Goal: Task Accomplishment & Management: Use online tool/utility

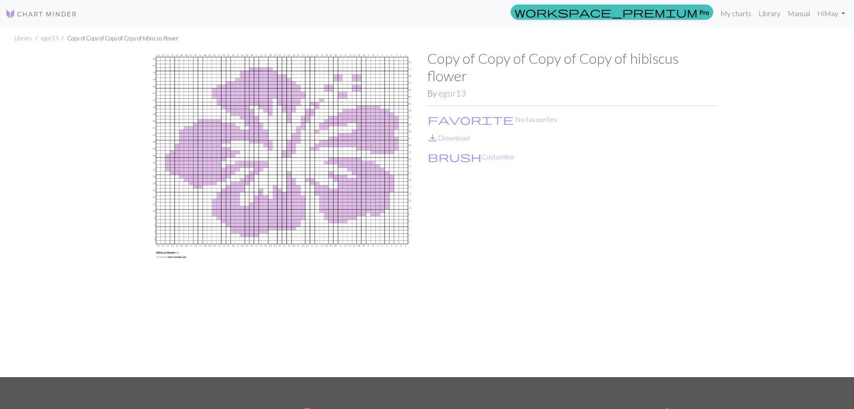
click at [20, 17] on img at bounding box center [41, 14] width 72 height 11
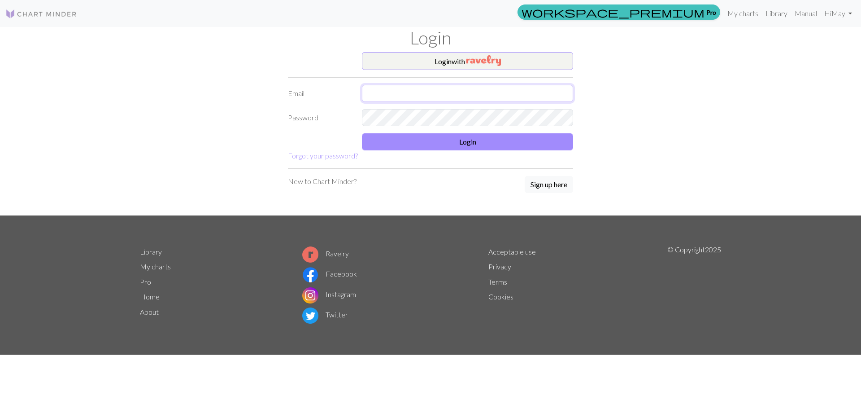
type input "maysis6@gmail.com"
click at [442, 144] on button "Login" at bounding box center [467, 141] width 211 height 17
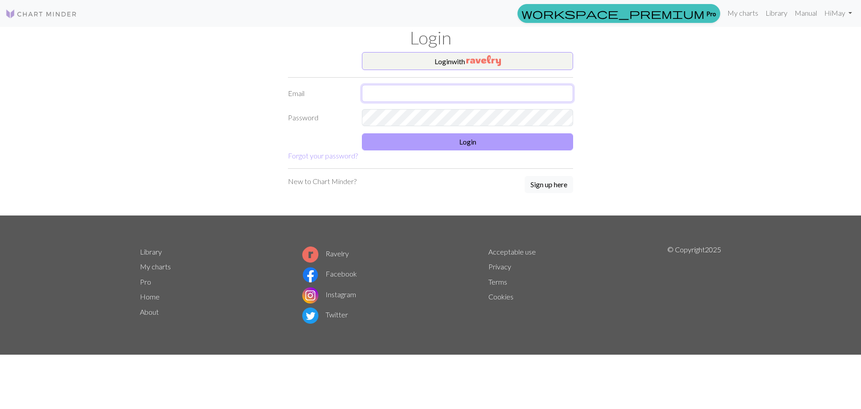
type input "maysis6@gmail.com"
click at [455, 149] on button "Login" at bounding box center [467, 141] width 211 height 17
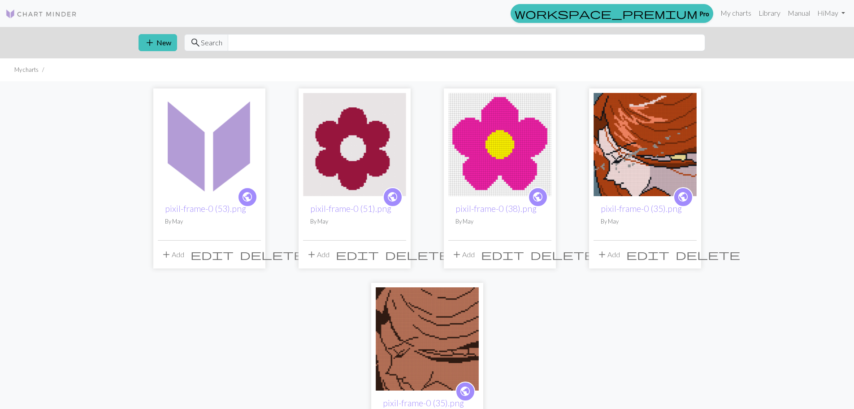
drag, startPoint x: 210, startPoint y: 168, endPoint x: 213, endPoint y: 172, distance: 4.8
click at [211, 169] on img at bounding box center [209, 144] width 103 height 103
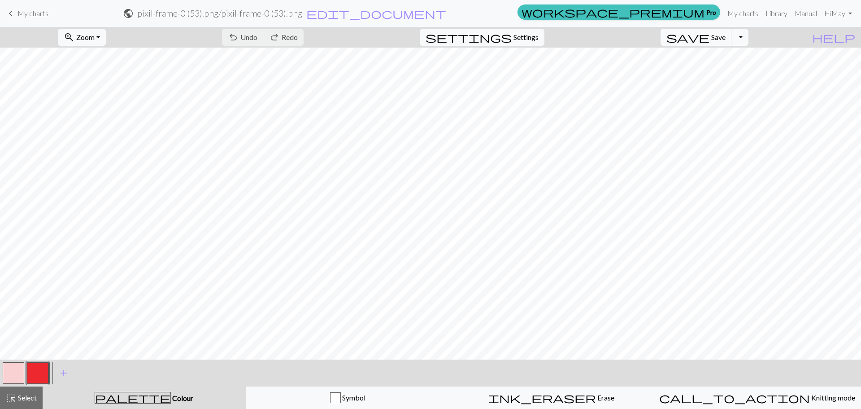
click at [34, 17] on span "My charts" at bounding box center [32, 13] width 31 height 9
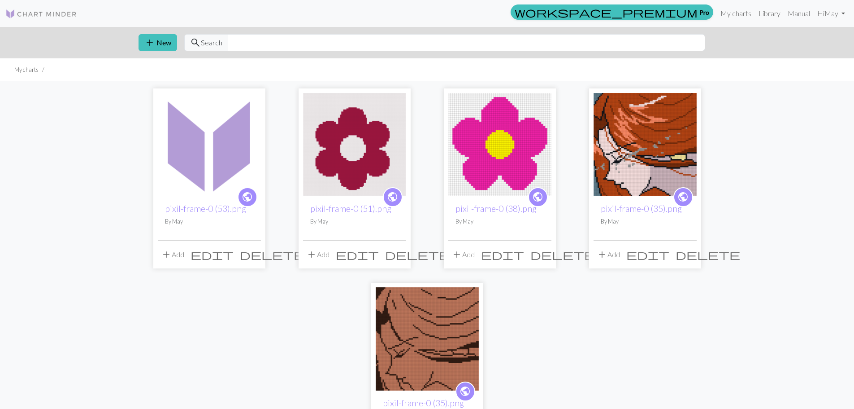
click at [196, 157] on img at bounding box center [209, 144] width 103 height 103
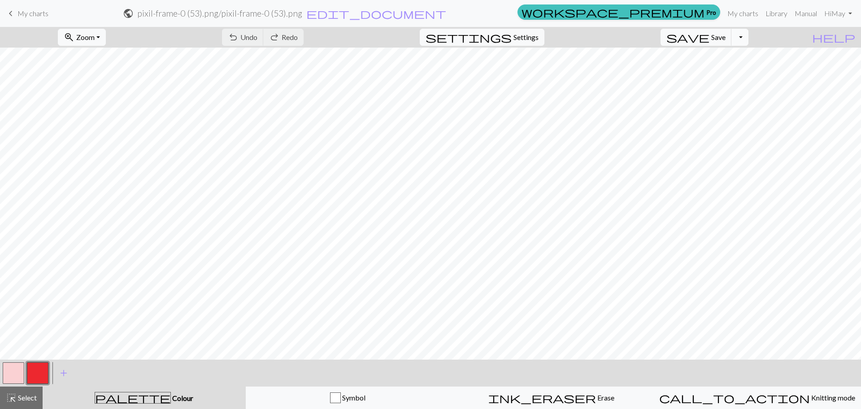
click at [748, 38] on button "Toggle Dropdown" at bounding box center [739, 37] width 17 height 17
click at [40, 12] on span "My charts" at bounding box center [32, 13] width 31 height 9
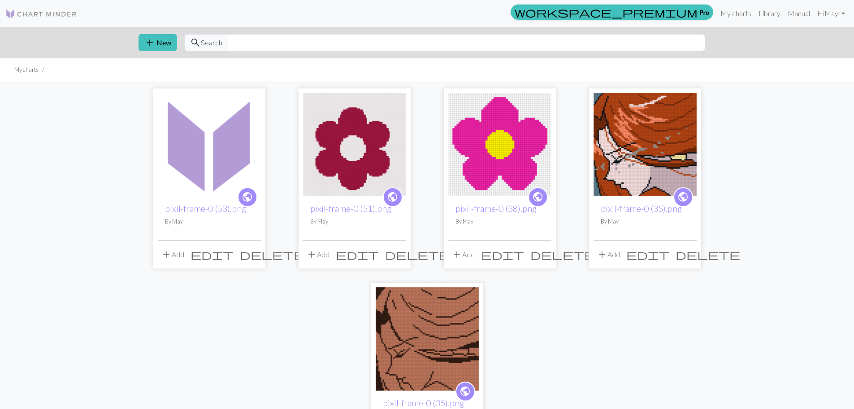
click at [205, 144] on img at bounding box center [209, 144] width 103 height 103
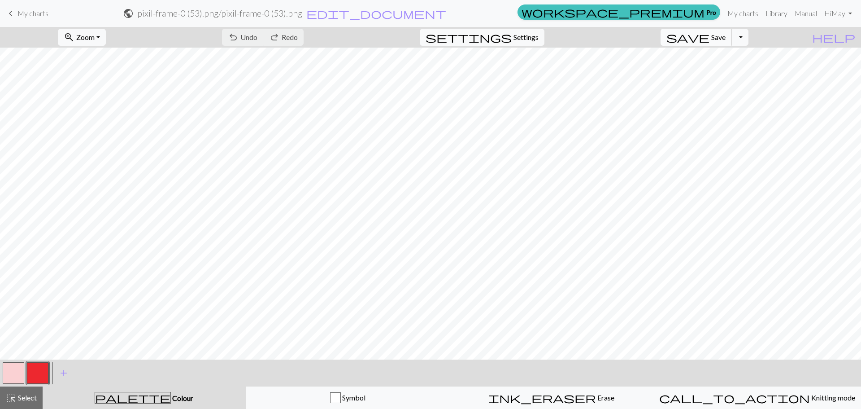
click at [726, 38] on span "Save" at bounding box center [718, 37] width 14 height 9
click at [748, 40] on button "Toggle Dropdown" at bounding box center [739, 37] width 17 height 17
click at [728, 72] on button "save_alt Download" at bounding box center [674, 71] width 148 height 14
drag, startPoint x: 29, startPoint y: 3, endPoint x: 28, endPoint y: 12, distance: 9.0
click at [28, 10] on div "Your download is being prepared..." at bounding box center [430, 21] width 861 height 43
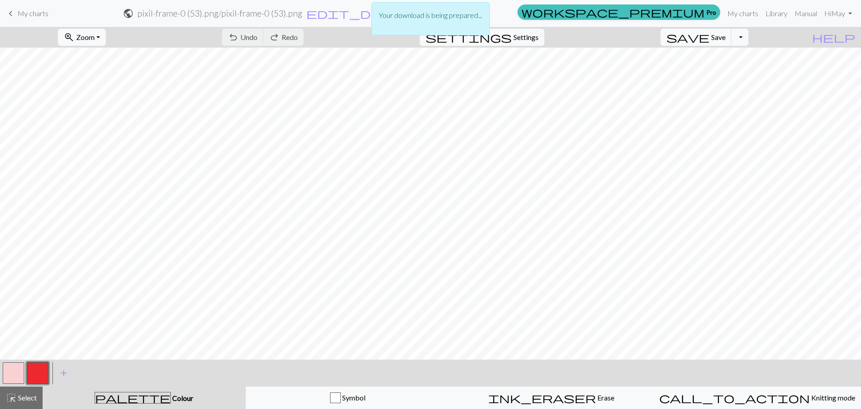
click at [28, 14] on div "Your download is being prepared..." at bounding box center [430, 21] width 861 height 43
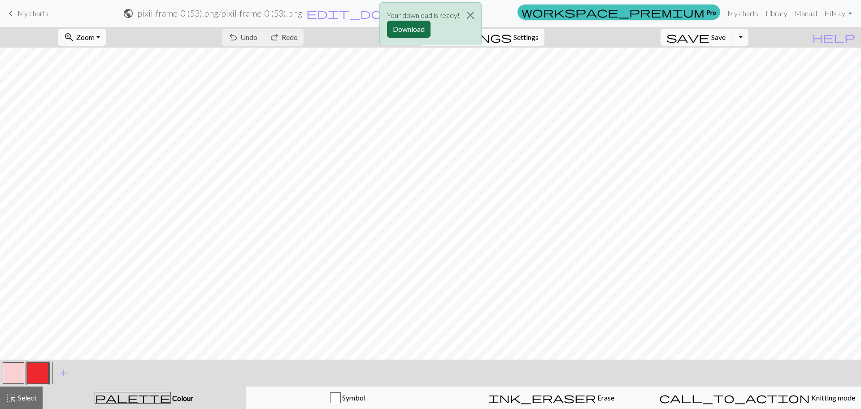
click at [411, 30] on button "Download" at bounding box center [409, 29] width 44 height 17
click at [26, 15] on span "My charts" at bounding box center [32, 13] width 31 height 9
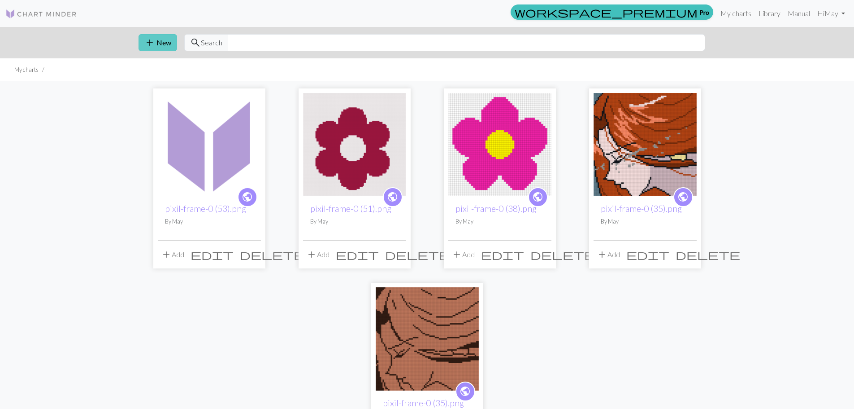
click at [142, 44] on button "add New" at bounding box center [158, 42] width 39 height 17
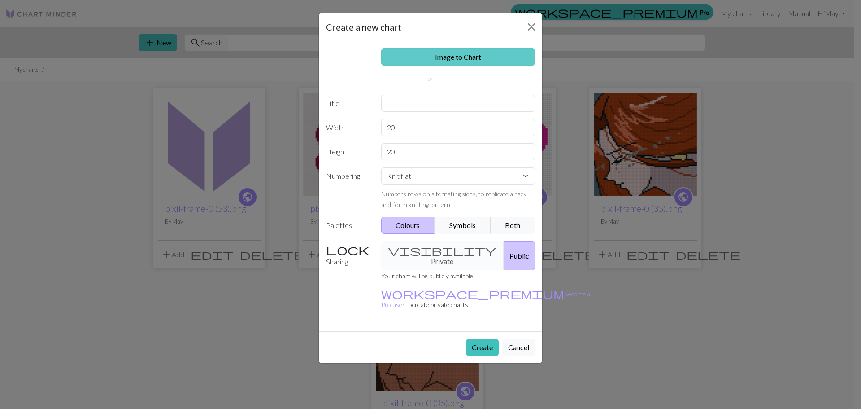
click at [477, 58] on link "Image to Chart" at bounding box center [458, 56] width 154 height 17
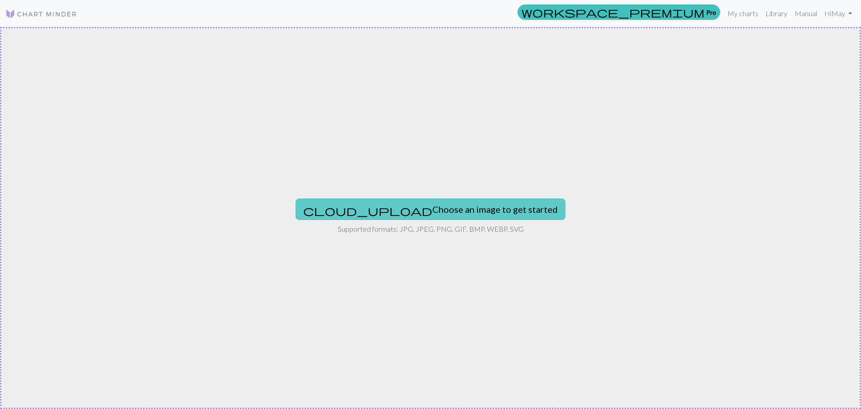
click at [435, 204] on button "cloud_upload Choose an image to get started" at bounding box center [431, 209] width 270 height 22
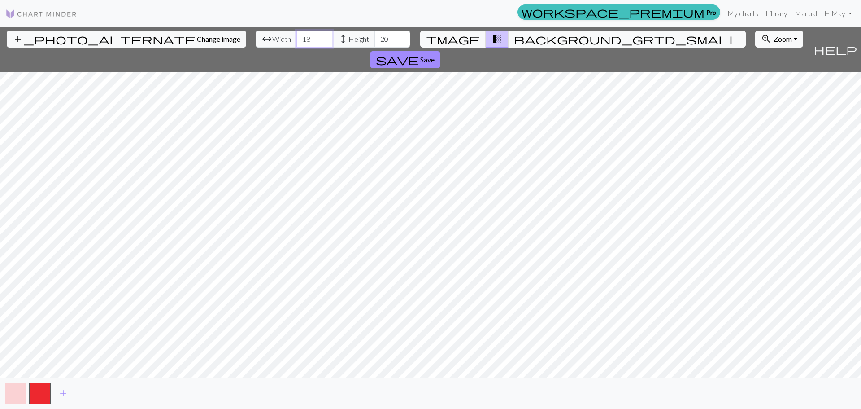
click at [296, 40] on input "18" at bounding box center [314, 38] width 36 height 17
type input "56"
click at [374, 36] on input "20" at bounding box center [392, 38] width 36 height 17
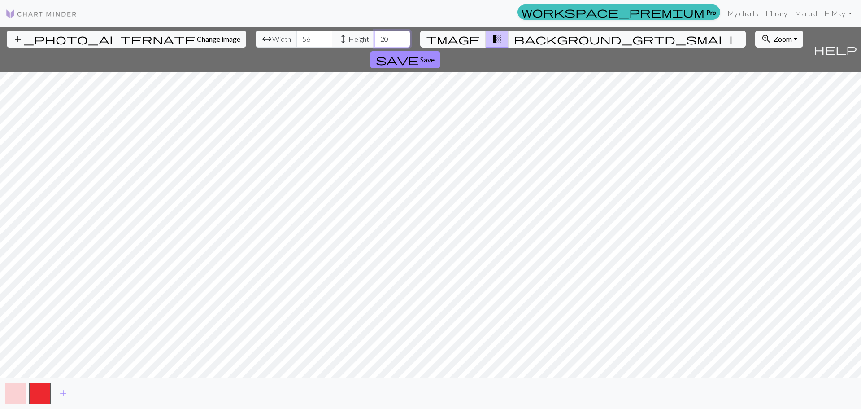
drag, startPoint x: 344, startPoint y: 36, endPoint x: 317, endPoint y: 33, distance: 28.0
click at [317, 33] on div "arrow_range Width 56 height Height 20" at bounding box center [333, 38] width 155 height 17
type input "91"
click at [596, 408] on html "This website uses cookies to ensure you get the best experience on our website.…" at bounding box center [430, 204] width 861 height 409
click at [419, 53] on span "save" at bounding box center [397, 59] width 43 height 13
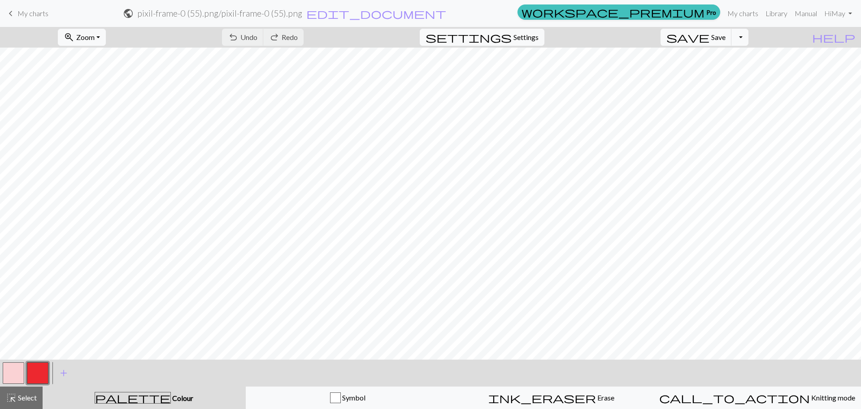
click at [9, 375] on button "button" at bounding box center [14, 373] width 22 height 22
click at [726, 36] on span "Save" at bounding box center [718, 37] width 14 height 9
click at [750, 35] on div "Chart saved" at bounding box center [430, 17] width 861 height 35
click at [748, 35] on button "Toggle Dropdown" at bounding box center [739, 37] width 17 height 17
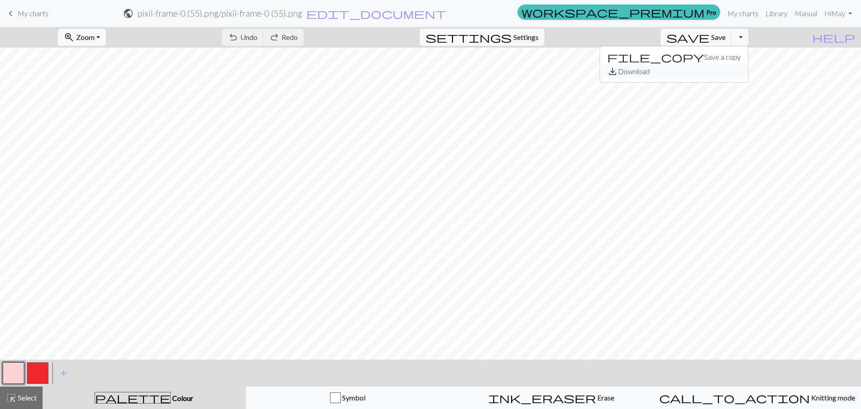
click at [725, 73] on button "save_alt Download" at bounding box center [674, 71] width 148 height 14
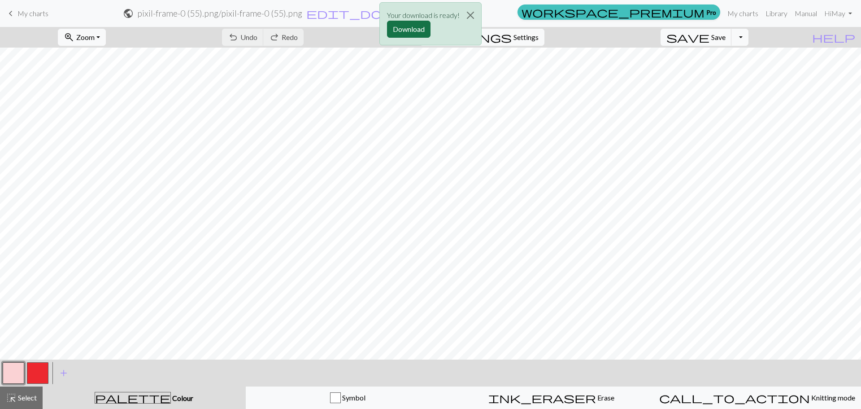
click at [414, 30] on button "Download" at bounding box center [409, 29] width 44 height 17
click at [302, 13] on h2 "pixil-frame-0 (55).png / pixil-frame-0 (55).png" at bounding box center [219, 13] width 165 height 10
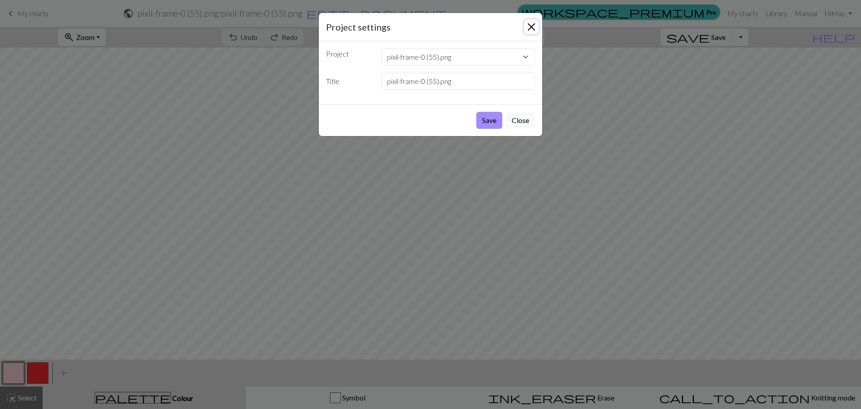
click at [534, 23] on button "Close" at bounding box center [531, 27] width 14 height 14
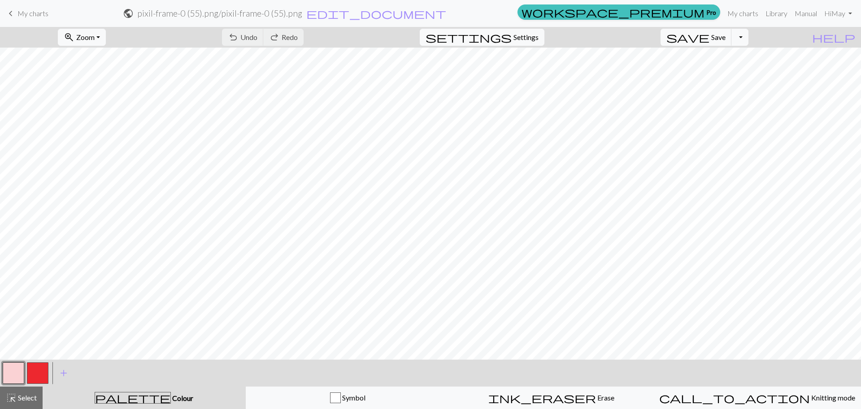
click at [28, 16] on span "My charts" at bounding box center [32, 13] width 31 height 9
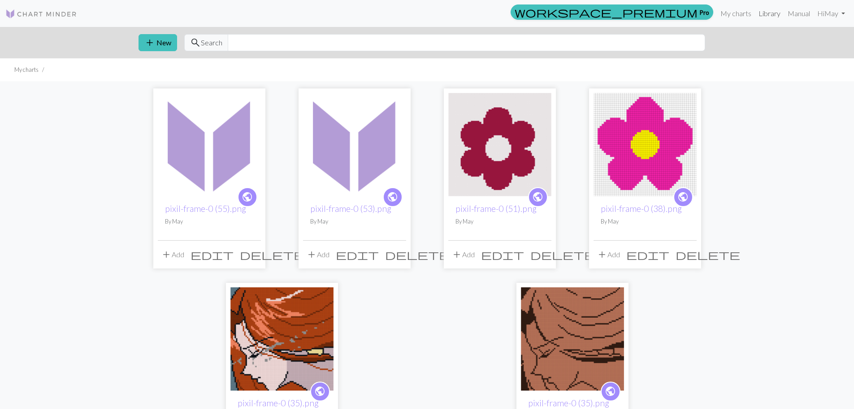
click at [755, 9] on link "Library" at bounding box center [769, 13] width 29 height 18
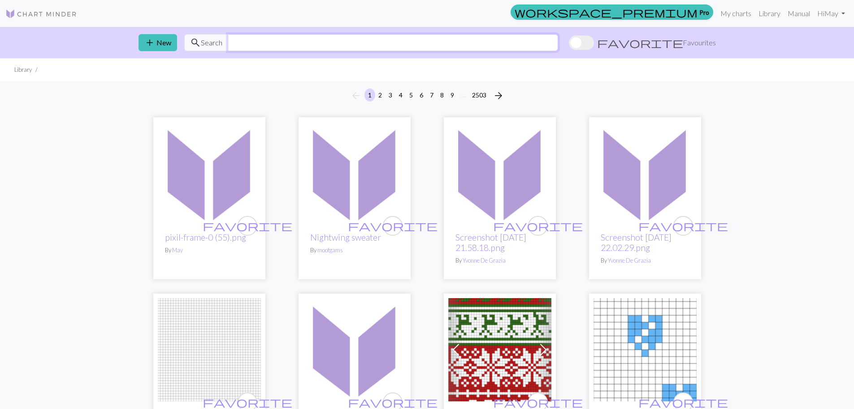
click at [549, 47] on input "text" at bounding box center [393, 42] width 331 height 17
type input "l"
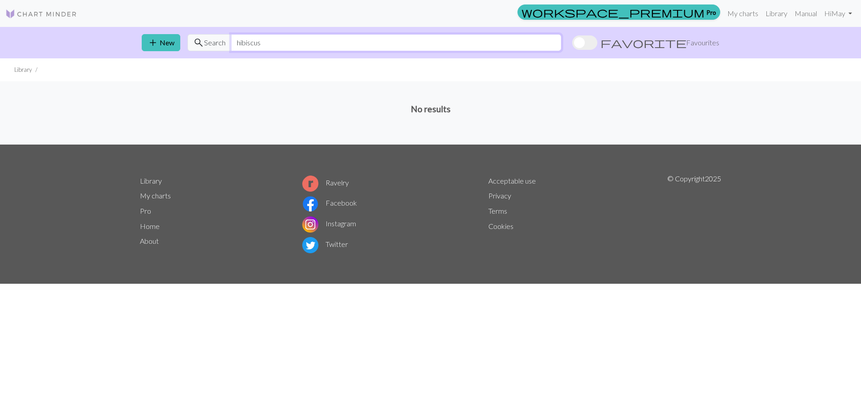
type input "hibiscus"
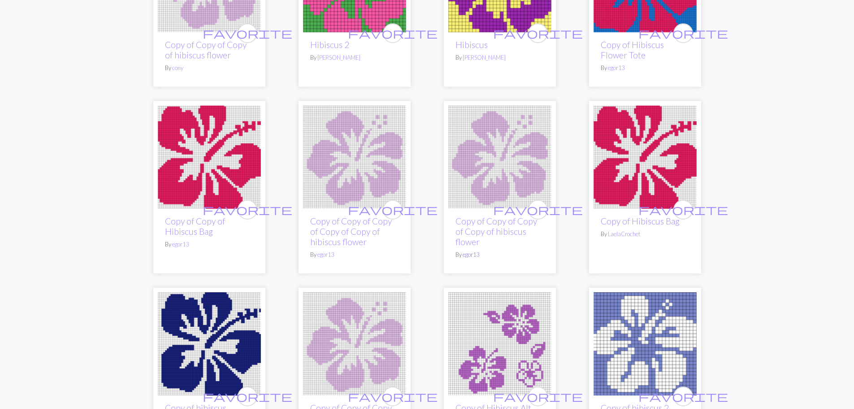
scroll to position [987, 0]
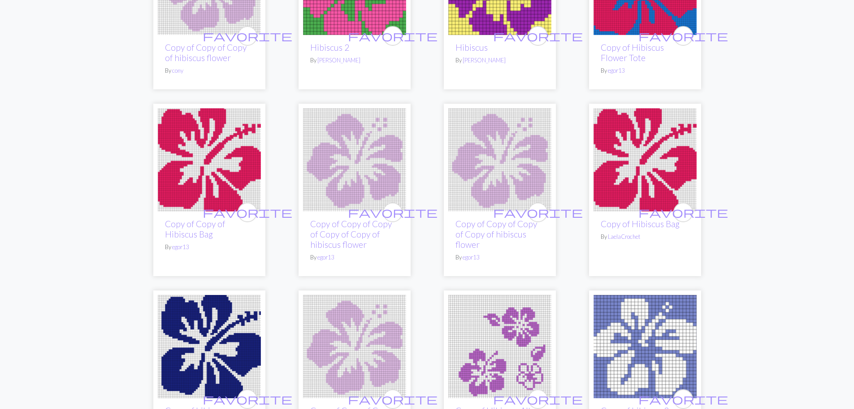
click at [505, 165] on img at bounding box center [499, 159] width 103 height 103
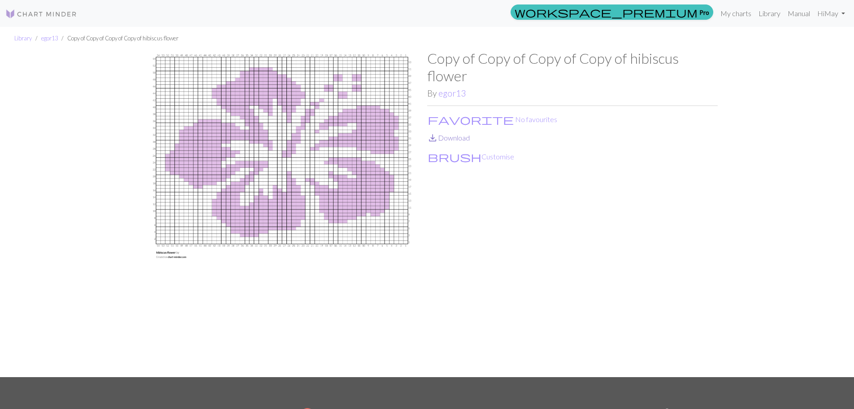
click at [452, 137] on link "save_alt Download" at bounding box center [448, 137] width 43 height 9
click at [743, 13] on link "My charts" at bounding box center [736, 13] width 38 height 18
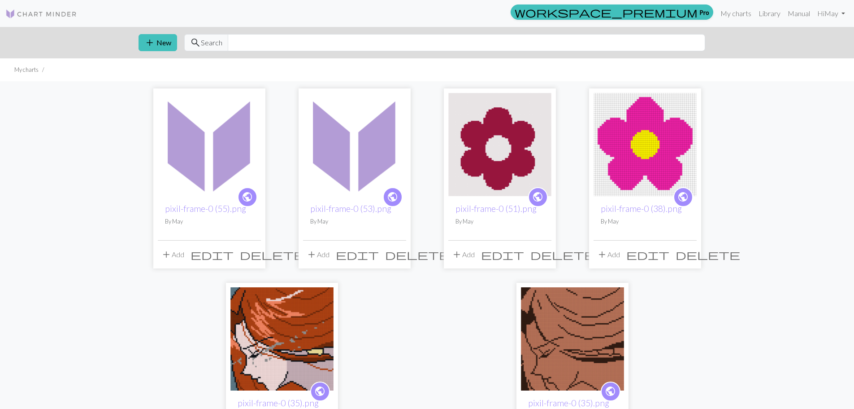
click at [402, 253] on span "delete" at bounding box center [417, 254] width 65 height 13
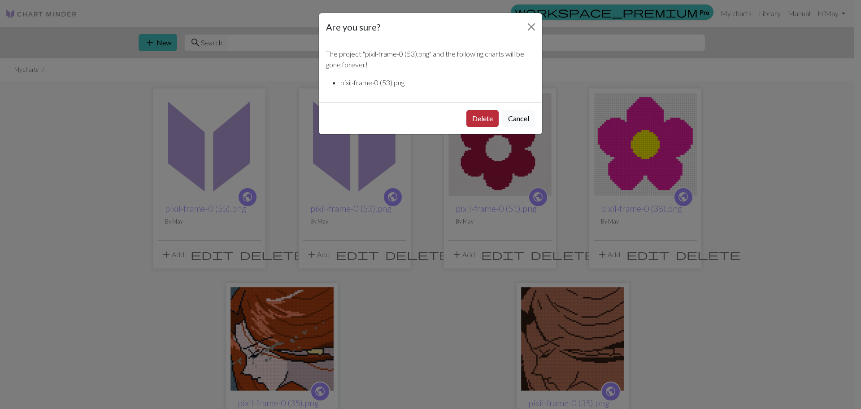
click at [487, 116] on button "Delete" at bounding box center [482, 118] width 32 height 17
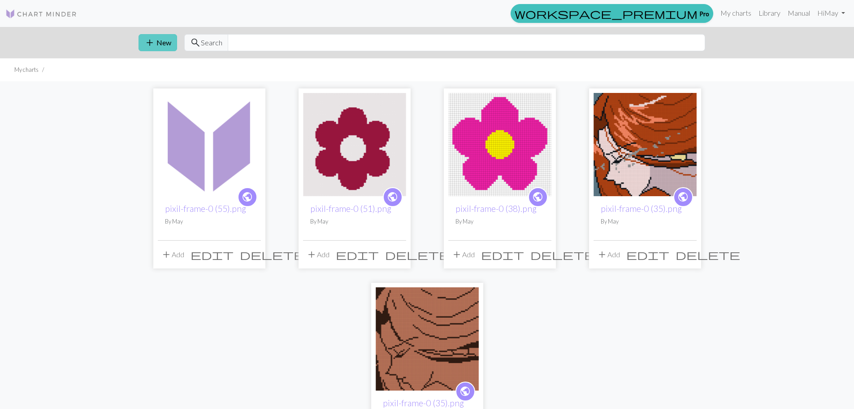
click at [167, 50] on button "add New" at bounding box center [158, 42] width 39 height 17
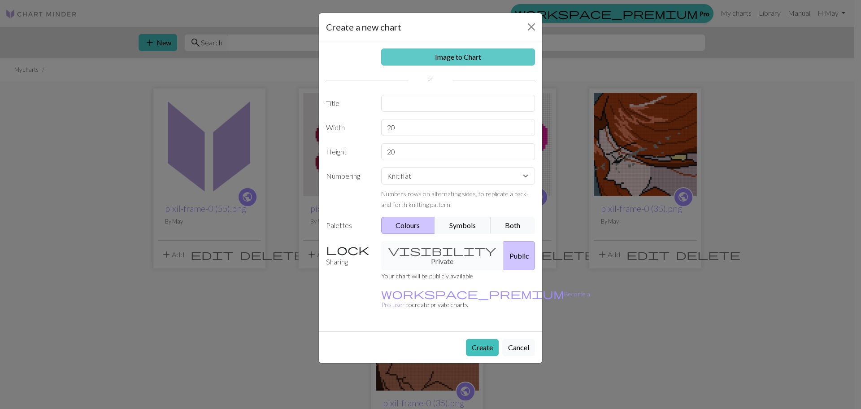
click at [486, 56] on link "Image to Chart" at bounding box center [458, 56] width 154 height 17
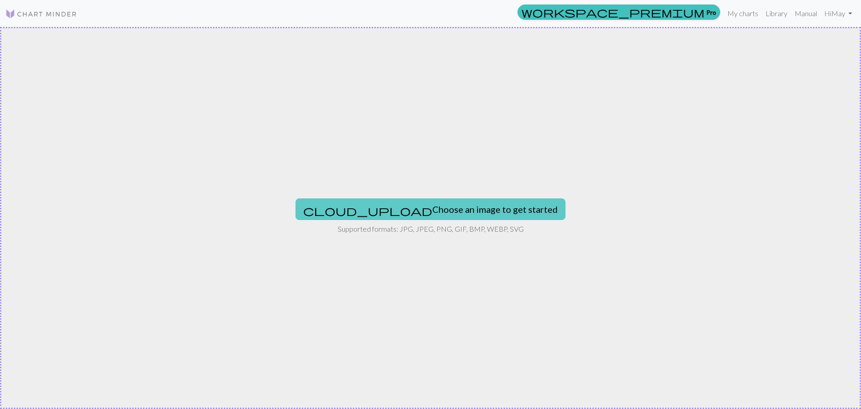
click at [443, 204] on button "cloud_upload Choose an image to get started" at bounding box center [431, 209] width 270 height 22
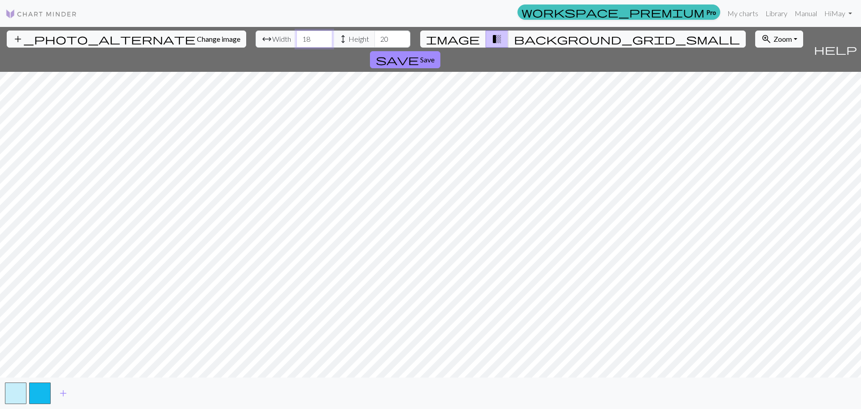
click at [296, 35] on input "18" at bounding box center [314, 38] width 36 height 17
type input "1"
type input "56"
click at [374, 39] on input "20" at bounding box center [392, 38] width 36 height 17
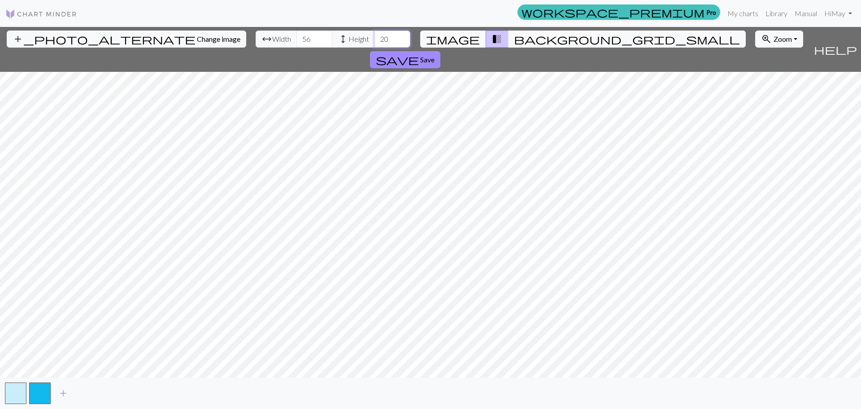
click at [374, 39] on input "20" at bounding box center [392, 38] width 36 height 17
type input "61"
click at [754, 35] on div "add_photo_alternate Change image arrow_range Width 56 height Height 61 image tr…" at bounding box center [405, 49] width 810 height 45
click at [419, 53] on span "save" at bounding box center [397, 59] width 43 height 13
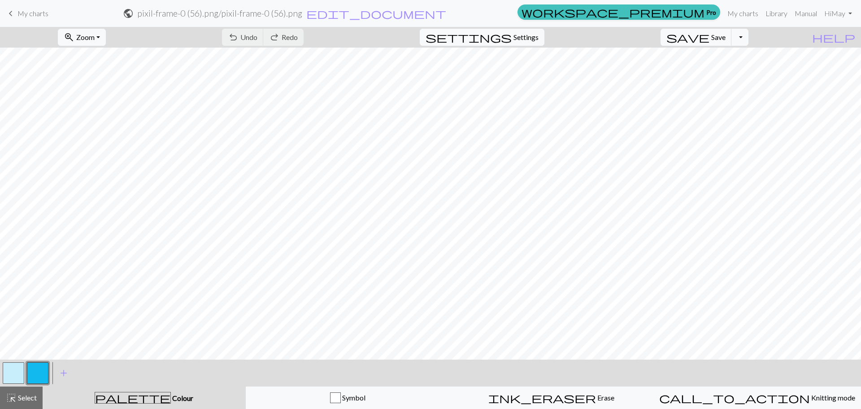
click at [14, 375] on button "button" at bounding box center [14, 373] width 22 height 22
click at [15, 377] on button "button" at bounding box center [14, 373] width 22 height 22
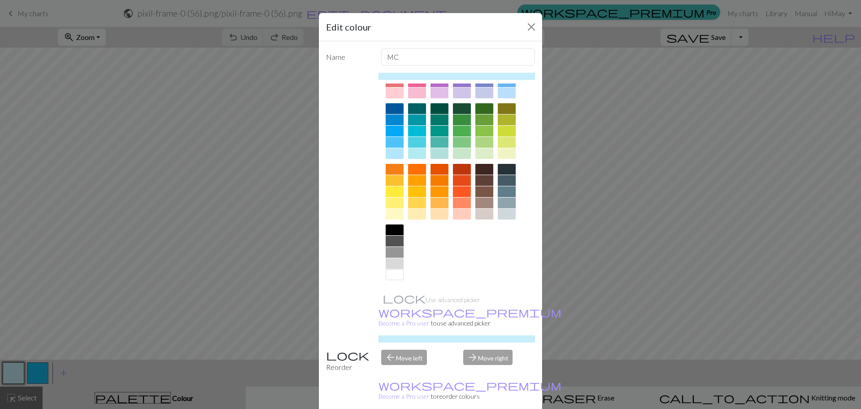
click at [391, 276] on div at bounding box center [395, 274] width 18 height 11
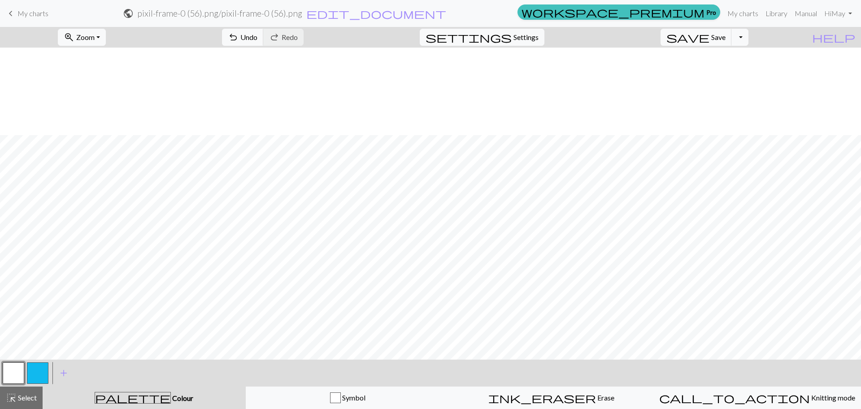
scroll to position [269, 0]
click at [709, 38] on span "save" at bounding box center [687, 37] width 43 height 13
click at [748, 41] on button "Toggle Dropdown" at bounding box center [739, 37] width 17 height 17
click at [734, 70] on button "save_alt Download" at bounding box center [674, 71] width 148 height 14
click at [748, 38] on button "Toggle Dropdown" at bounding box center [739, 37] width 17 height 17
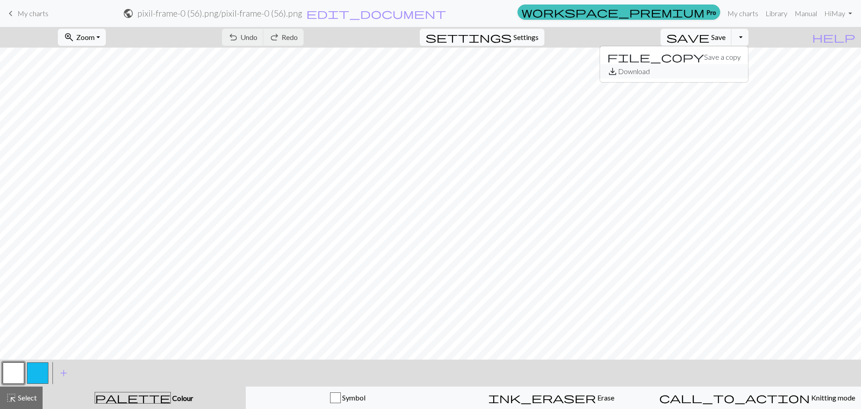
click at [733, 74] on button "save_alt Download" at bounding box center [674, 71] width 148 height 14
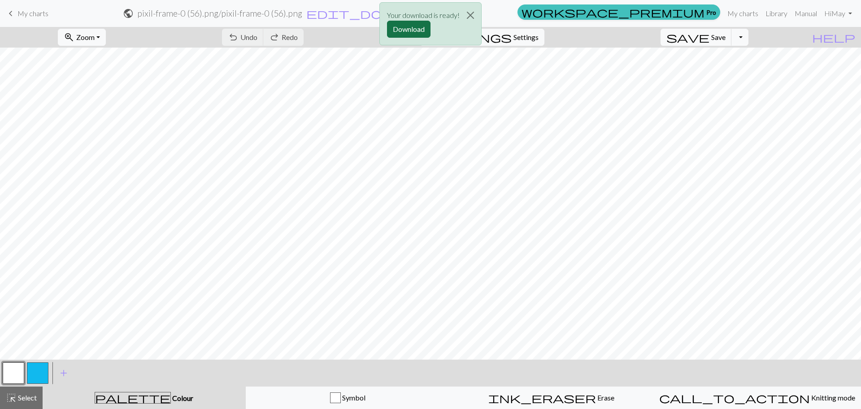
click at [420, 29] on button "Download" at bounding box center [409, 29] width 44 height 17
click at [39, 375] on button "button" at bounding box center [38, 373] width 22 height 22
click at [39, 370] on button "button" at bounding box center [38, 373] width 22 height 22
click at [39, 370] on div "Edit colour Name CC1 Use advanced picker workspace_premium Become a Pro user to…" at bounding box center [430, 204] width 861 height 409
click at [39, 370] on button "button" at bounding box center [38, 373] width 22 height 22
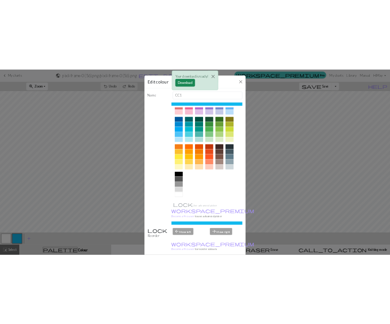
scroll to position [48, 0]
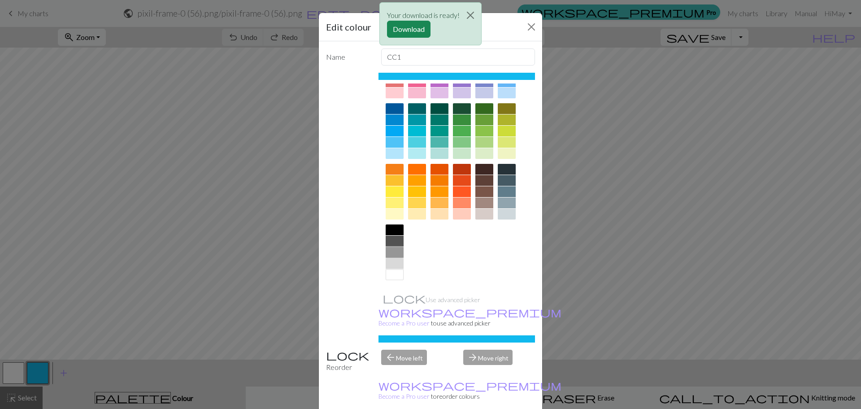
click at [392, 255] on div at bounding box center [395, 252] width 18 height 11
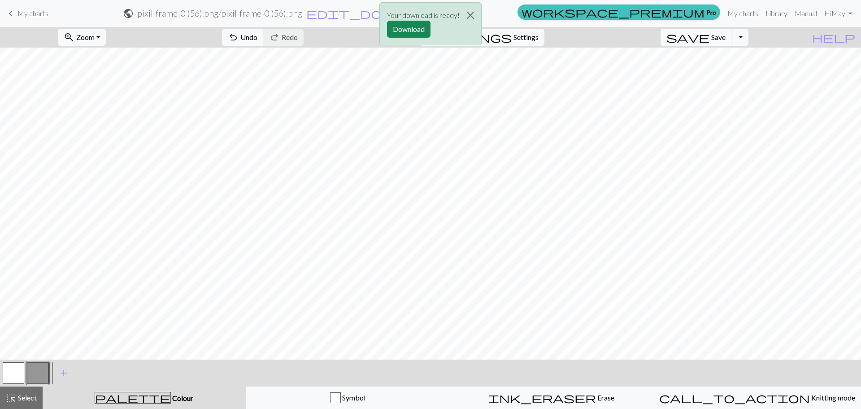
click at [729, 37] on div "Your download is ready! Download" at bounding box center [430, 26] width 861 height 52
click at [755, 40] on div "Your download is ready! Download" at bounding box center [430, 26] width 861 height 52
click at [749, 41] on div "Your download is ready! Download" at bounding box center [430, 26] width 861 height 52
click at [470, 15] on button "Close" at bounding box center [471, 15] width 22 height 25
click at [726, 39] on span "Save" at bounding box center [718, 37] width 14 height 9
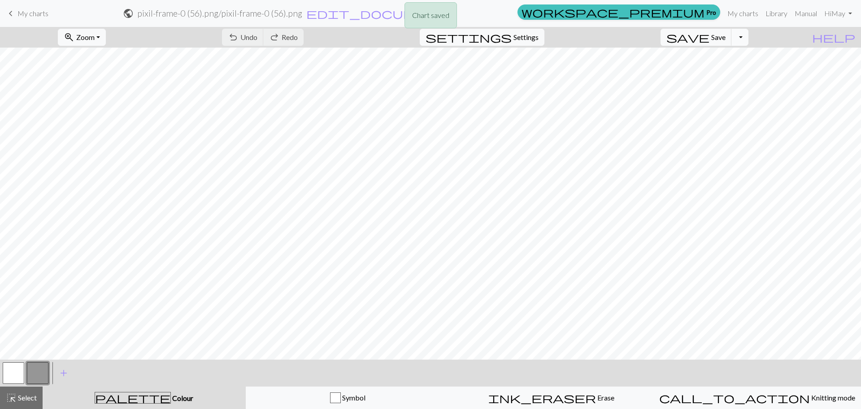
click at [748, 40] on button "Toggle Dropdown" at bounding box center [739, 37] width 17 height 17
click at [739, 67] on button "save_alt Download" at bounding box center [674, 71] width 148 height 14
drag, startPoint x: 751, startPoint y: 36, endPoint x: 759, endPoint y: 40, distance: 9.2
click at [748, 37] on button "Toggle Dropdown" at bounding box center [739, 37] width 17 height 17
click at [728, 70] on button "save_alt Download" at bounding box center [674, 71] width 148 height 14
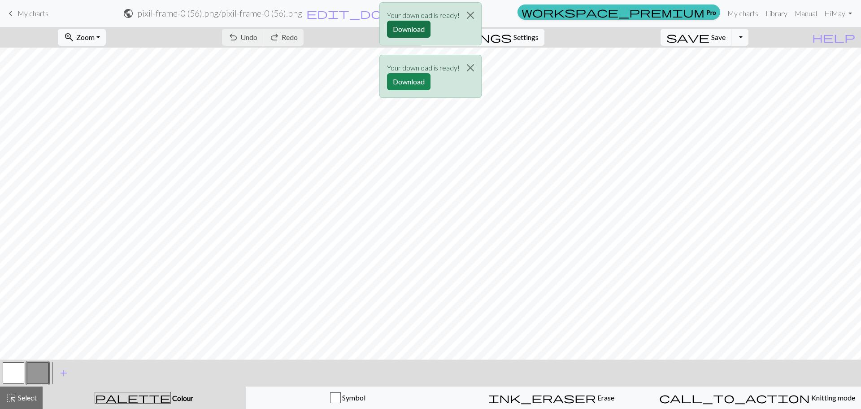
click at [413, 26] on button "Download" at bounding box center [409, 29] width 44 height 17
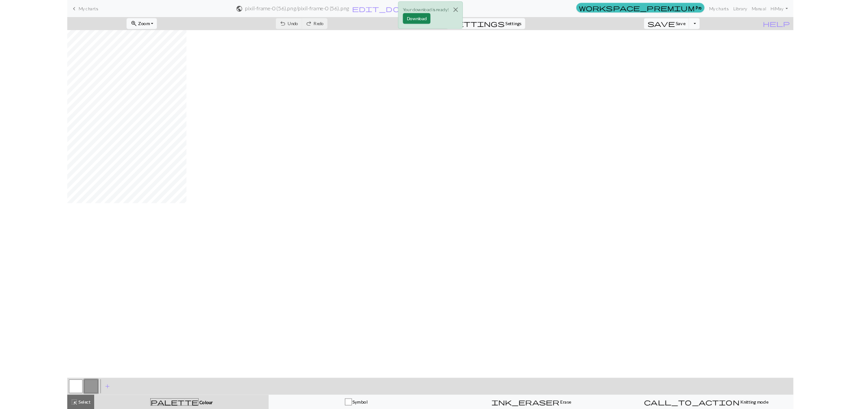
scroll to position [0, 0]
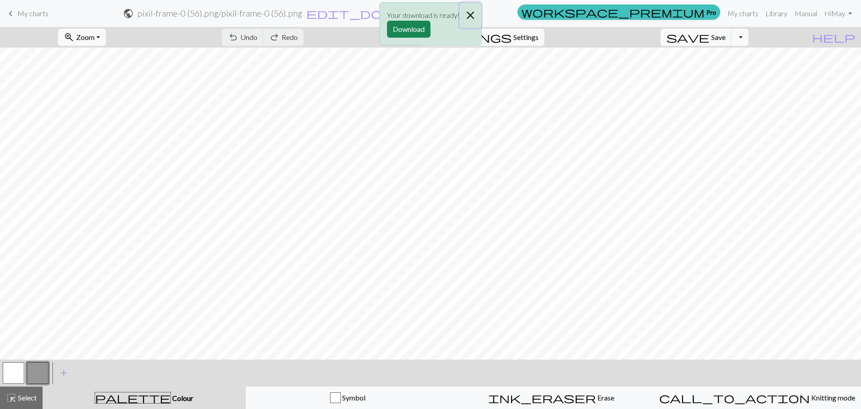
click at [473, 14] on button "Close" at bounding box center [471, 15] width 22 height 25
click at [95, 36] on span "Zoom" at bounding box center [85, 37] width 18 height 9
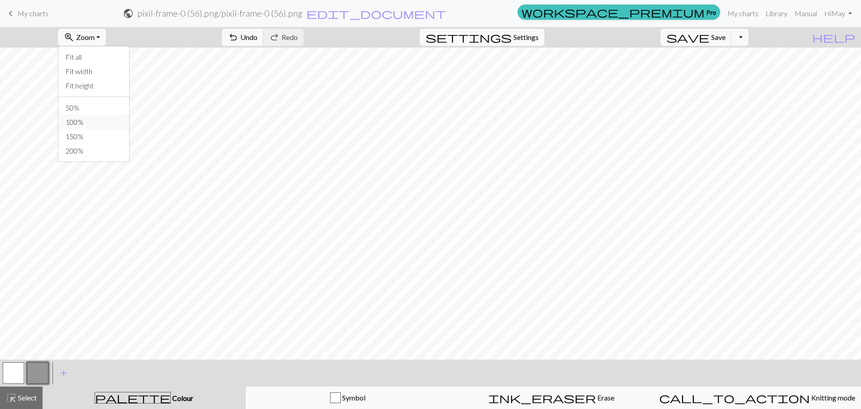
click at [104, 122] on button "100%" at bounding box center [93, 122] width 71 height 14
click at [106, 33] on button "zoom_in Zoom Zoom" at bounding box center [82, 37] width 48 height 17
click at [89, 104] on button "50%" at bounding box center [93, 107] width 71 height 14
click at [20, 375] on button "button" at bounding box center [14, 373] width 22 height 22
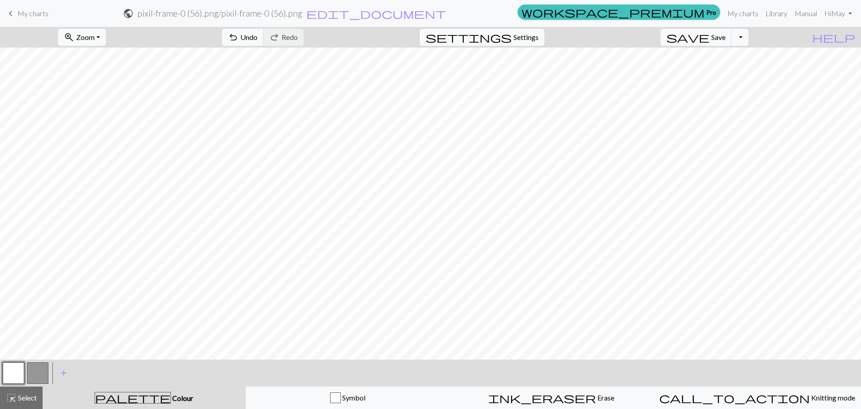
click at [35, 366] on button "button" at bounding box center [38, 373] width 22 height 22
click at [239, 38] on span "undo" at bounding box center [233, 37] width 11 height 13
click at [18, 378] on button "button" at bounding box center [14, 373] width 22 height 22
click at [709, 39] on span "save" at bounding box center [687, 37] width 43 height 13
click at [748, 39] on button "Toggle Dropdown" at bounding box center [739, 37] width 17 height 17
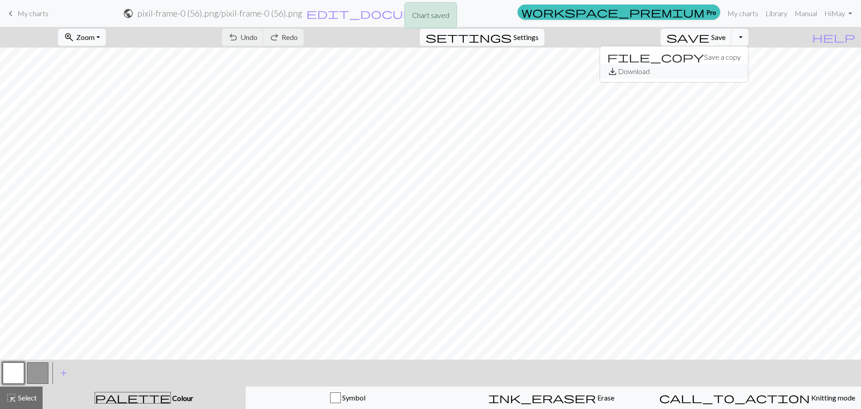
click at [738, 72] on button "save_alt Download" at bounding box center [674, 71] width 148 height 14
click at [709, 42] on span "save" at bounding box center [687, 37] width 43 height 13
click at [748, 39] on button "Toggle Dropdown" at bounding box center [739, 37] width 17 height 17
click at [722, 78] on div "Chart saved Your download is ready! Download" at bounding box center [430, 44] width 861 height 88
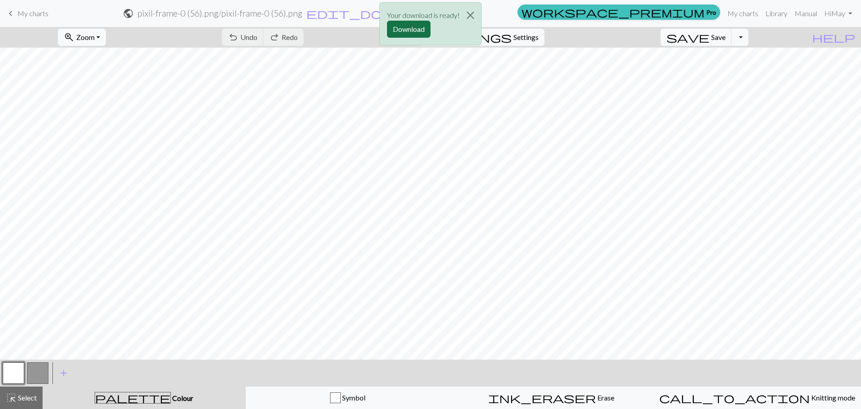
click at [419, 30] on button "Download" at bounding box center [409, 29] width 44 height 17
